Goal: Information Seeking & Learning: Learn about a topic

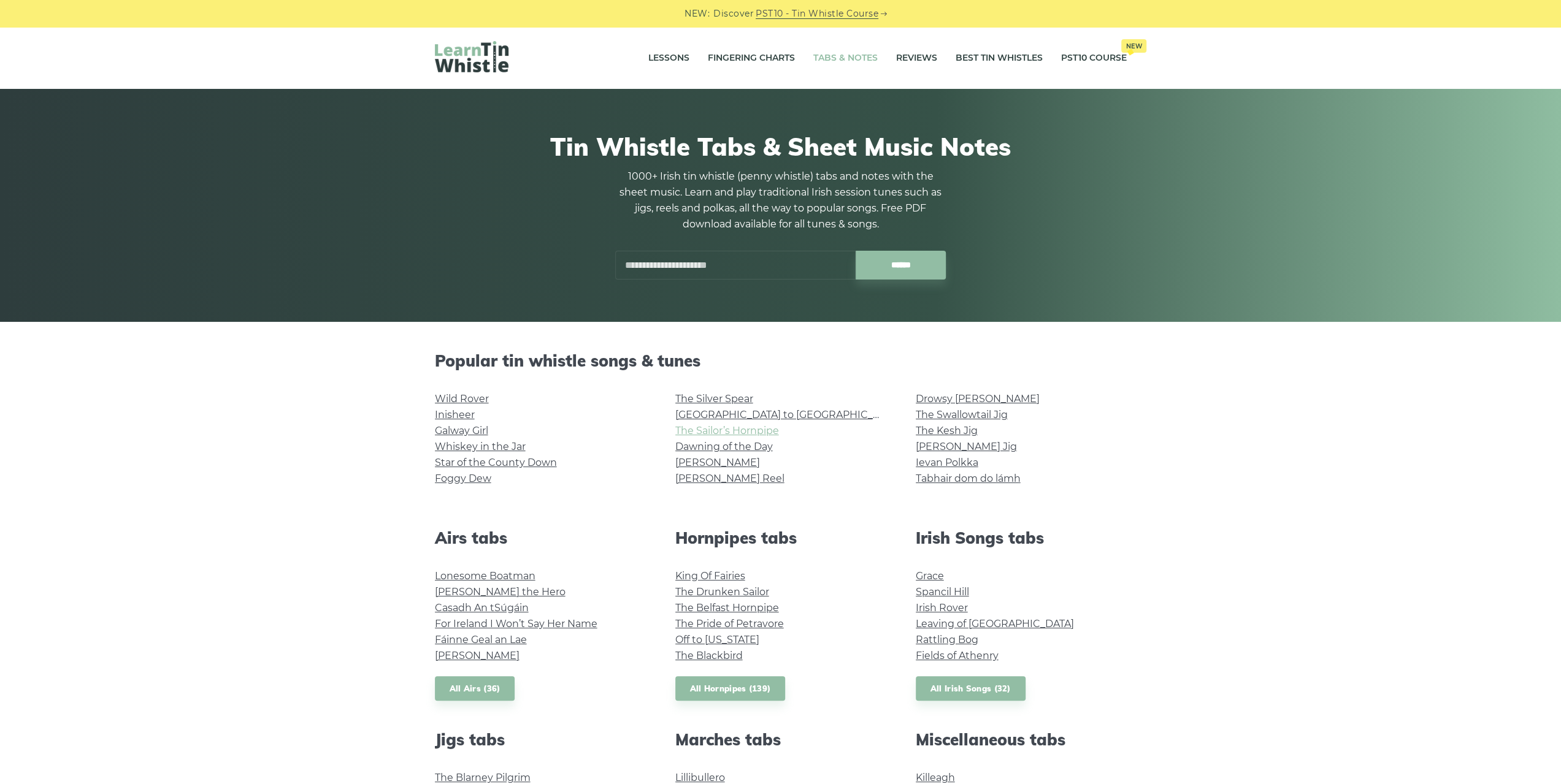
click at [756, 430] on link "The Sailor’s Hornpipe" at bounding box center [726, 430] width 103 height 11
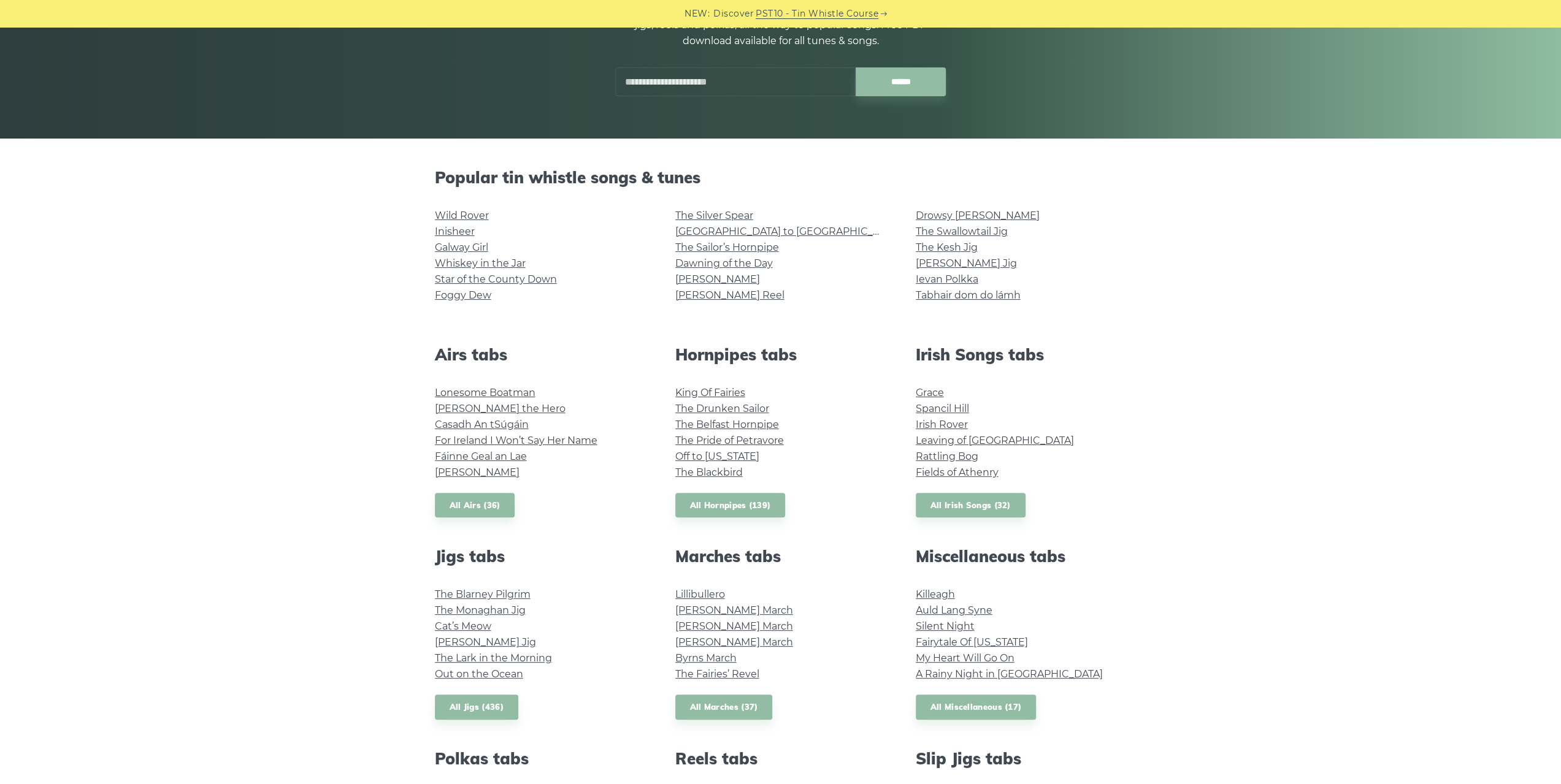
scroll to position [184, 0]
click at [697, 406] on link "The Drunken Sailor" at bounding box center [722, 407] width 94 height 11
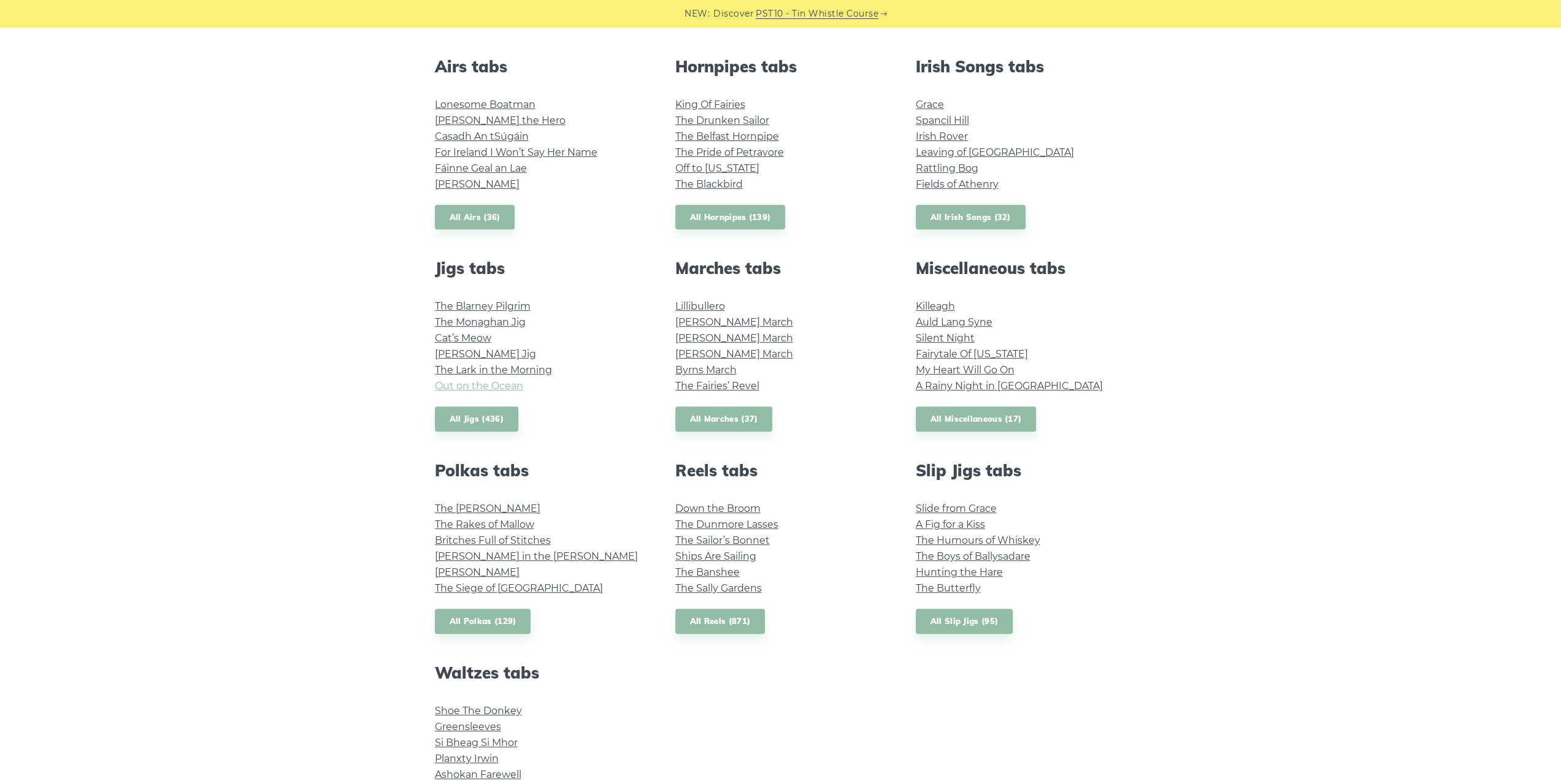
scroll to position [490, 0]
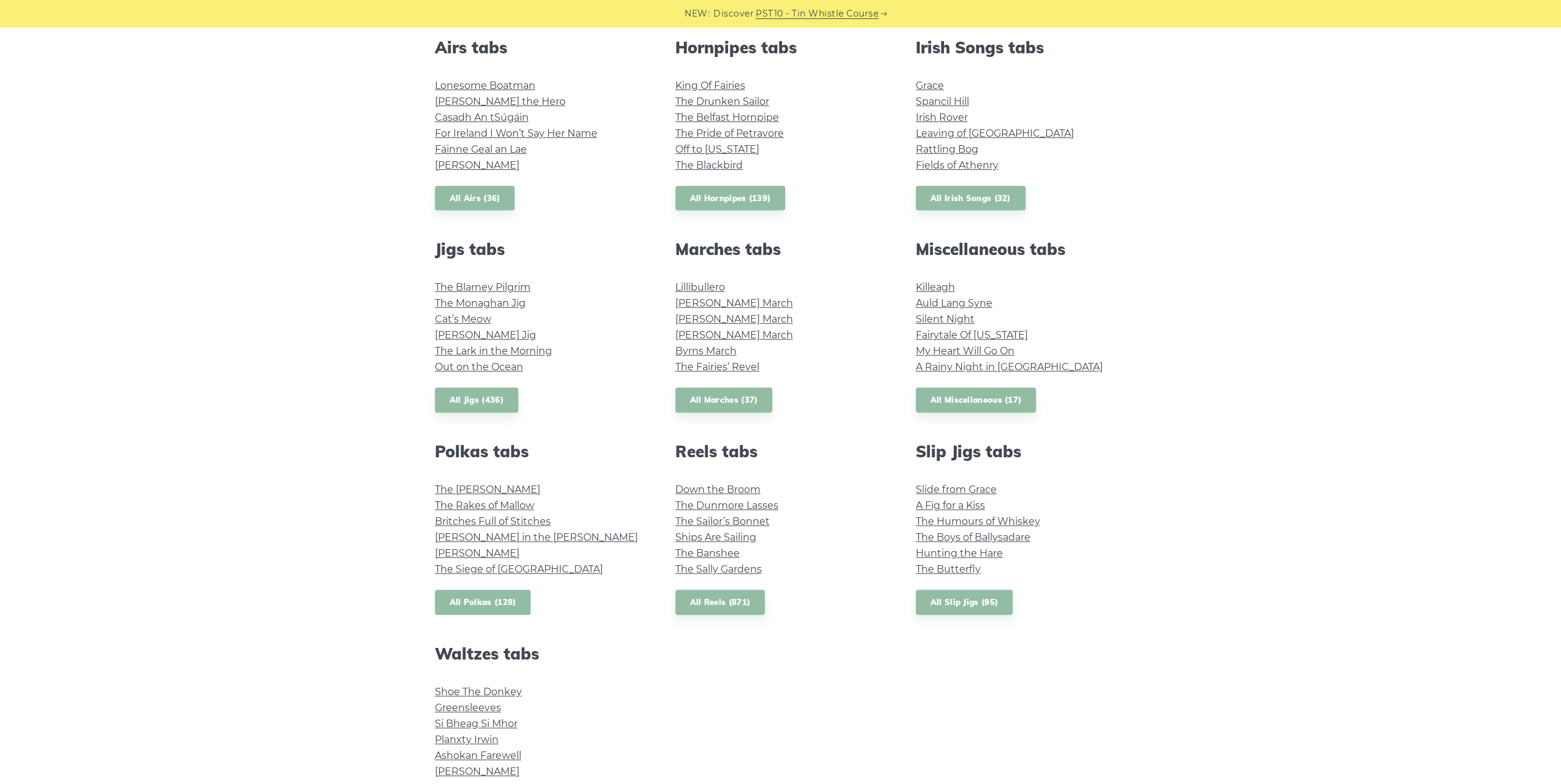
click at [482, 592] on link "All Polkas (129)" at bounding box center [482, 602] width 96 height 25
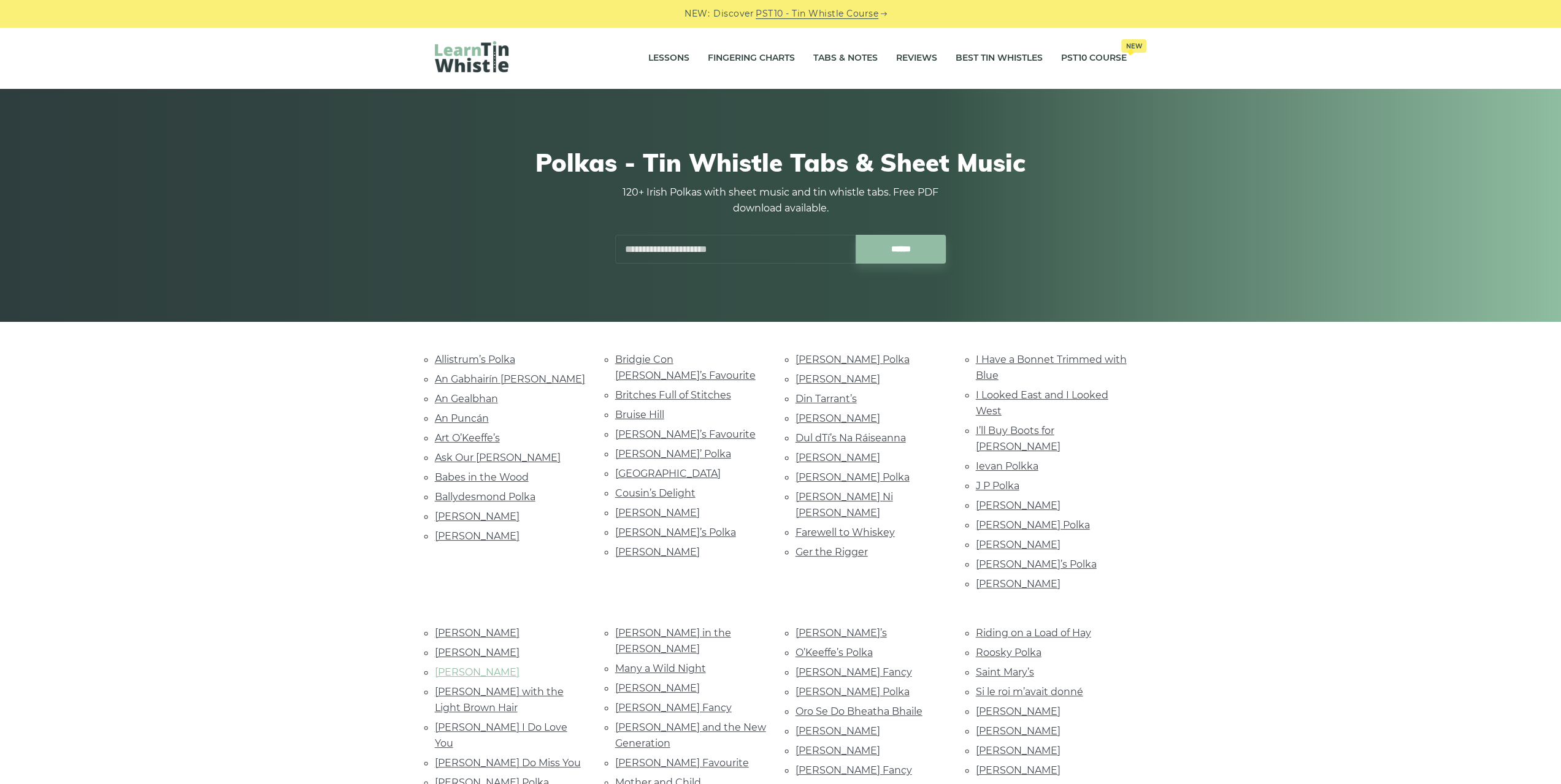
click at [451, 667] on link "John Ryan’s" at bounding box center [477, 672] width 85 height 11
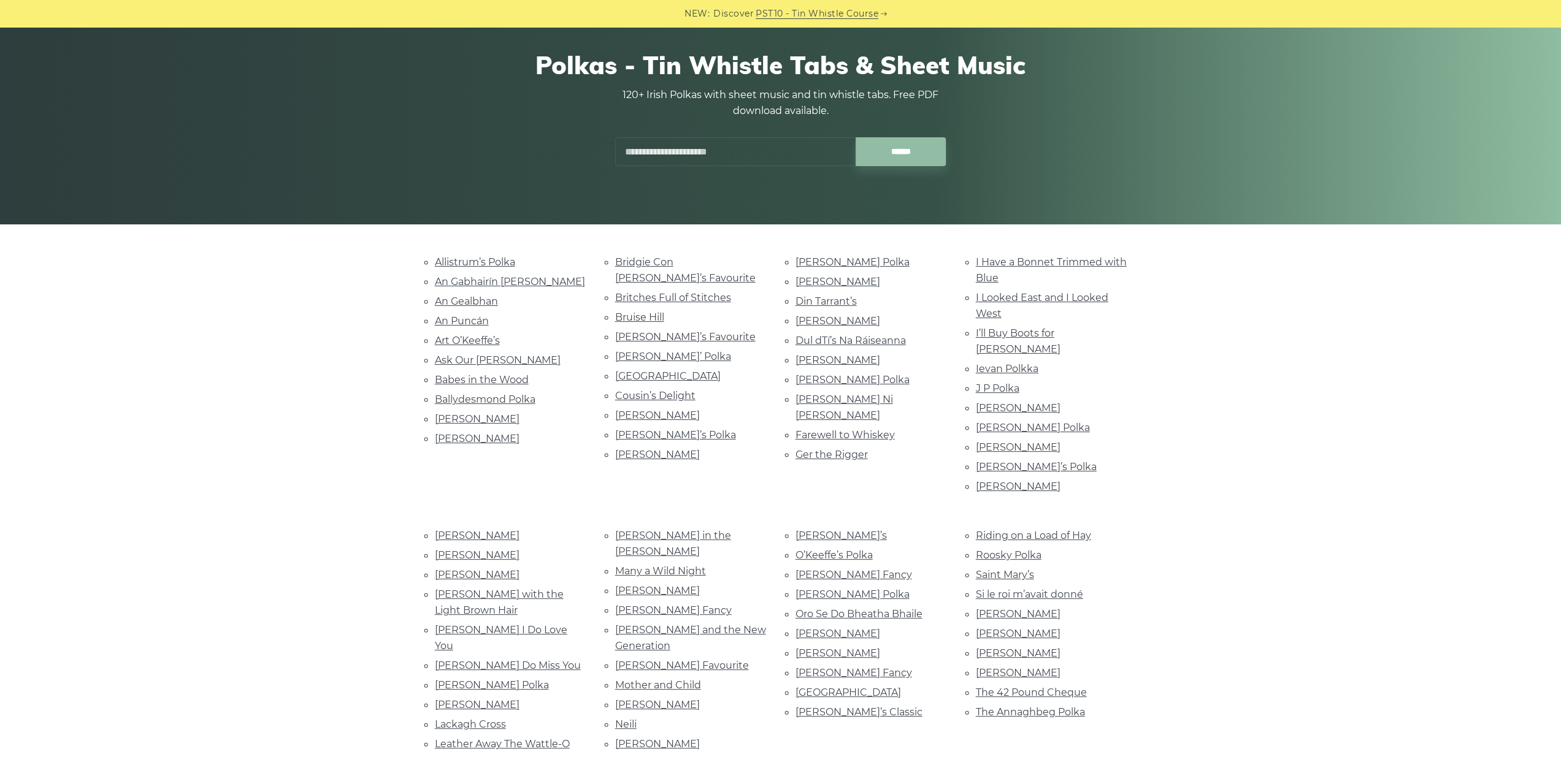
scroll to position [184, 0]
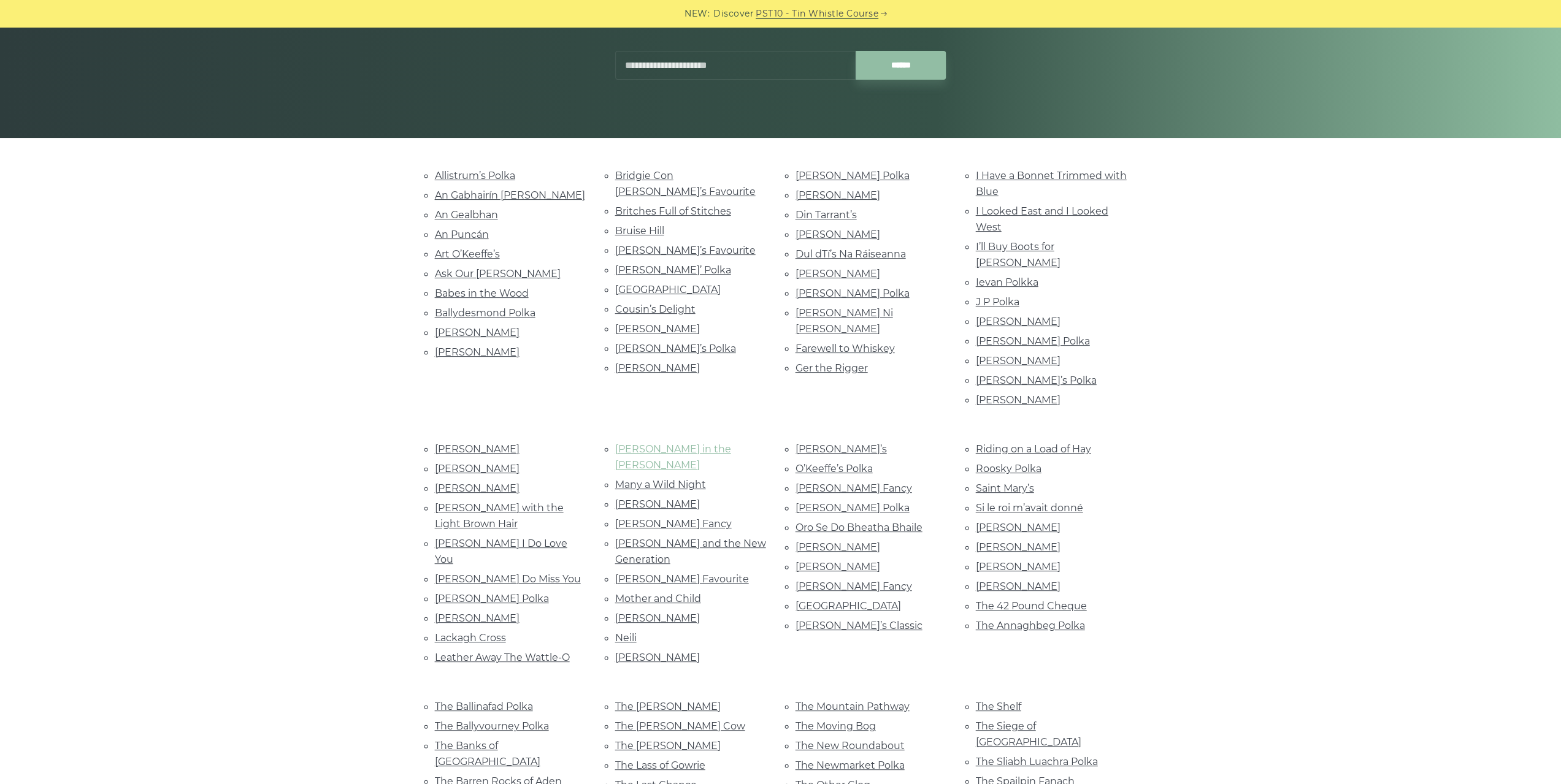
click at [698, 443] on link "[PERSON_NAME] in the [PERSON_NAME]" at bounding box center [672, 456] width 116 height 27
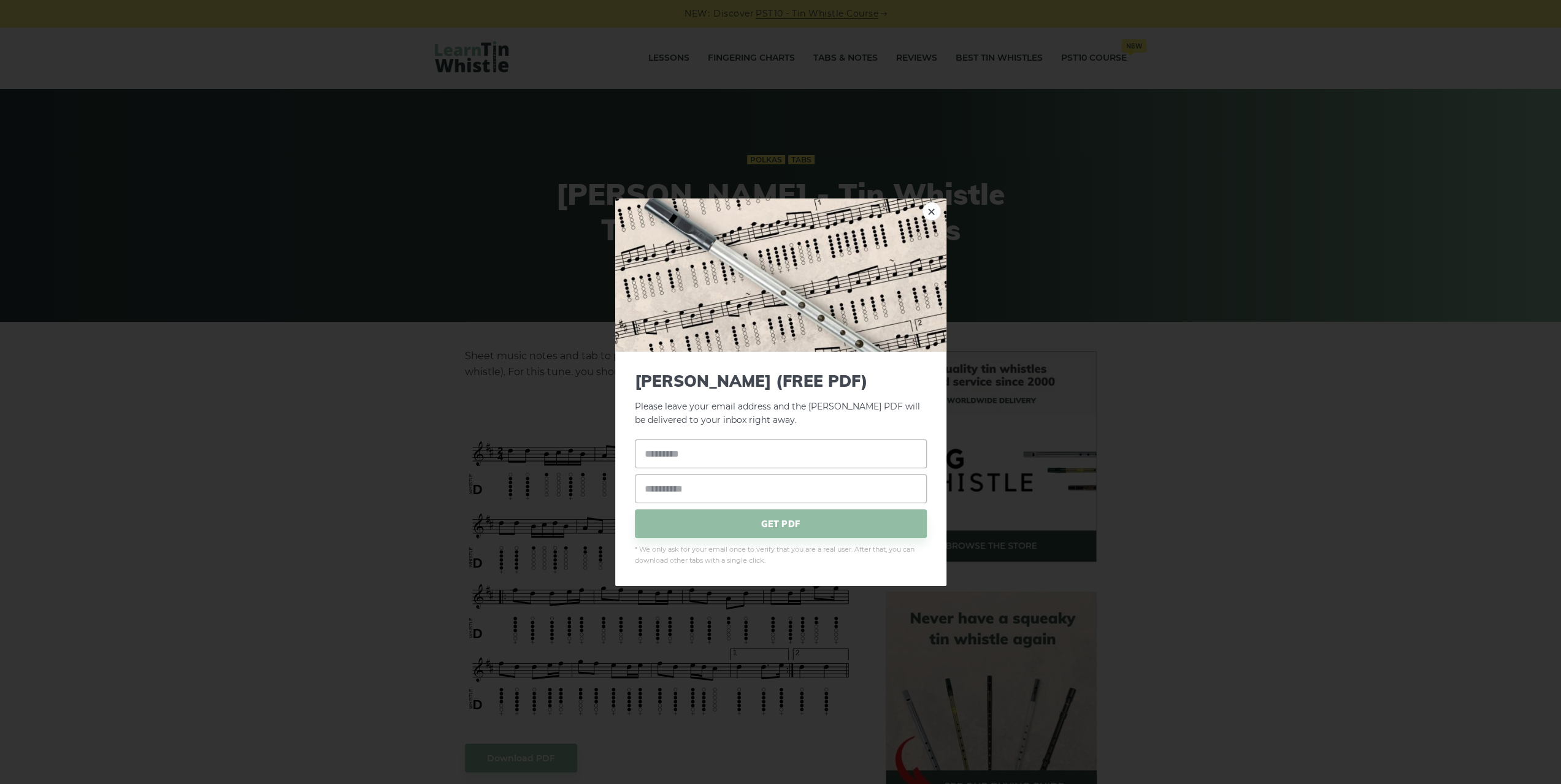
click at [236, 277] on div "× John Ryan’s (FREE PDF) Please leave your email address and the John Ryan’s PD…" at bounding box center [780, 392] width 1561 height 784
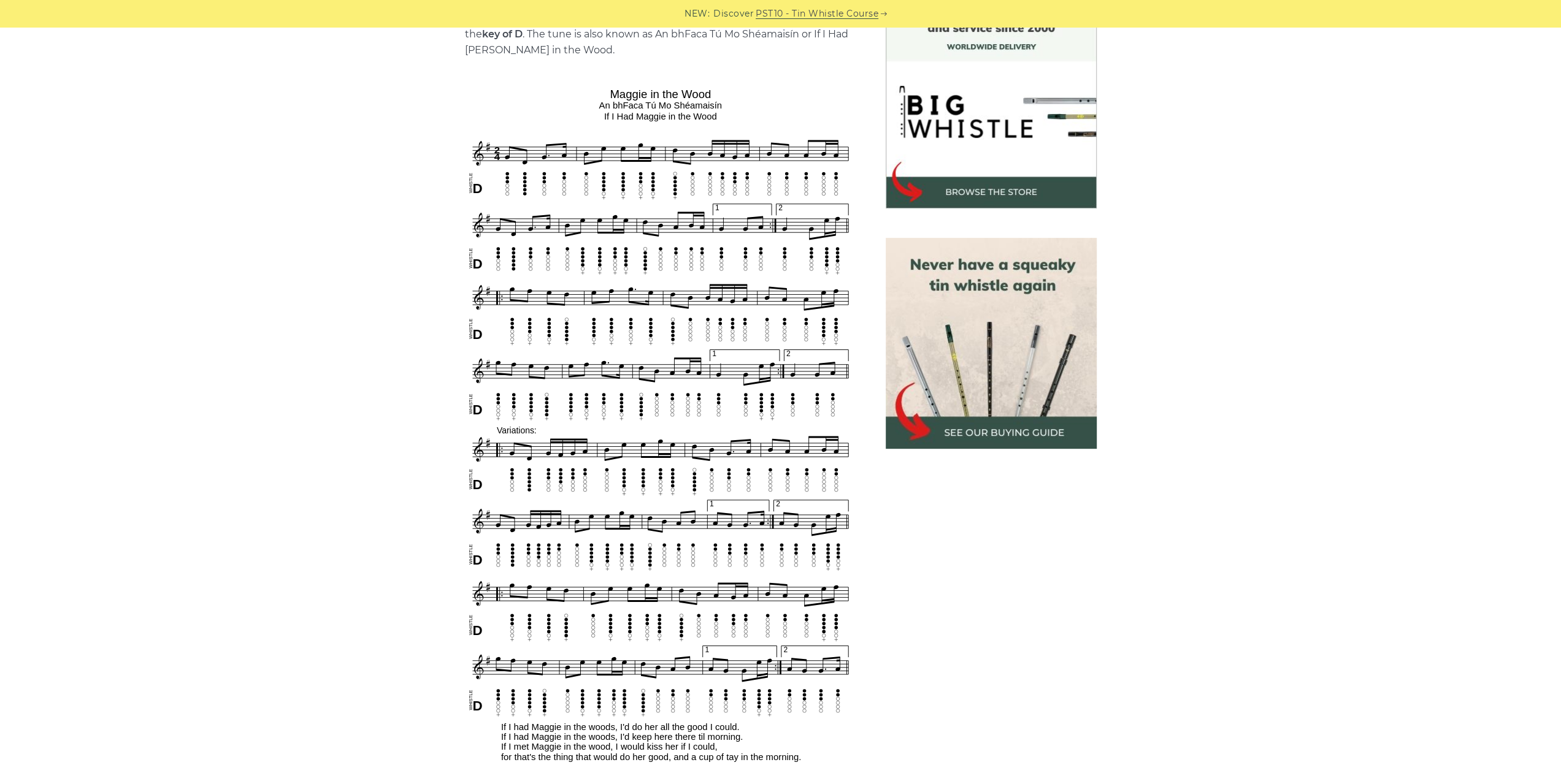
scroll to position [368, 0]
